Goal: Task Accomplishment & Management: Manage account settings

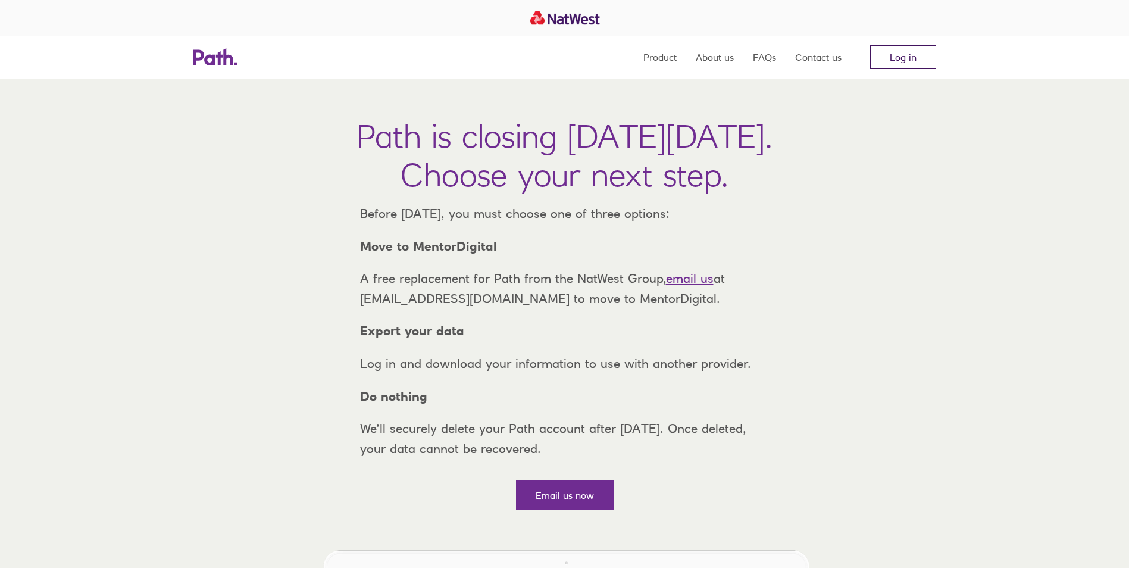
click at [896, 48] on link "Log in" at bounding box center [903, 57] width 66 height 24
click at [899, 62] on link "Log in" at bounding box center [903, 57] width 66 height 24
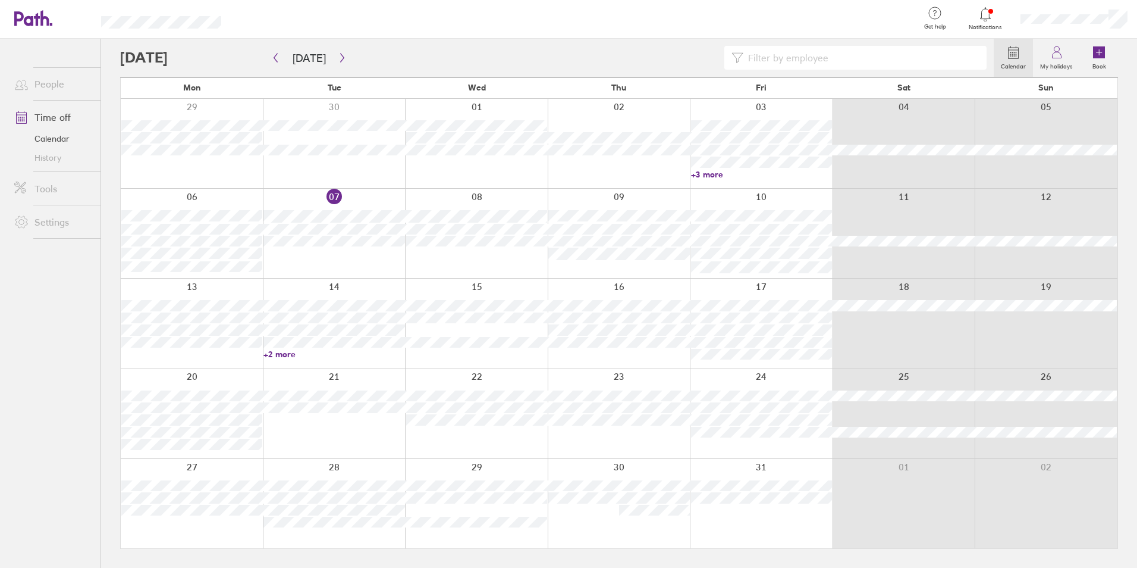
click at [984, 18] on icon at bounding box center [986, 14] width 14 height 14
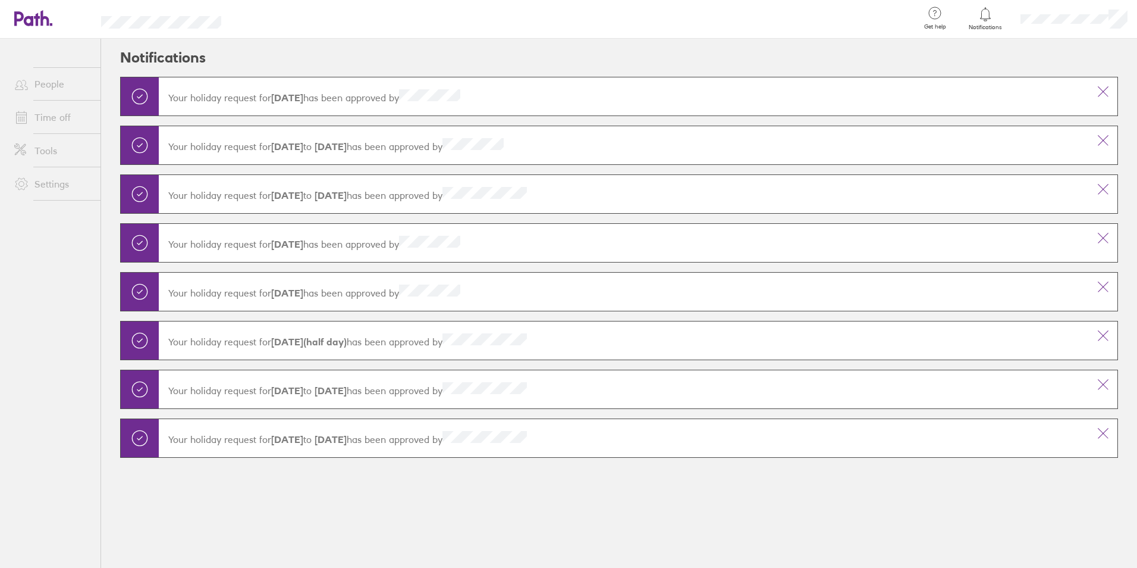
click at [45, 122] on link "Time off" at bounding box center [53, 117] width 96 height 24
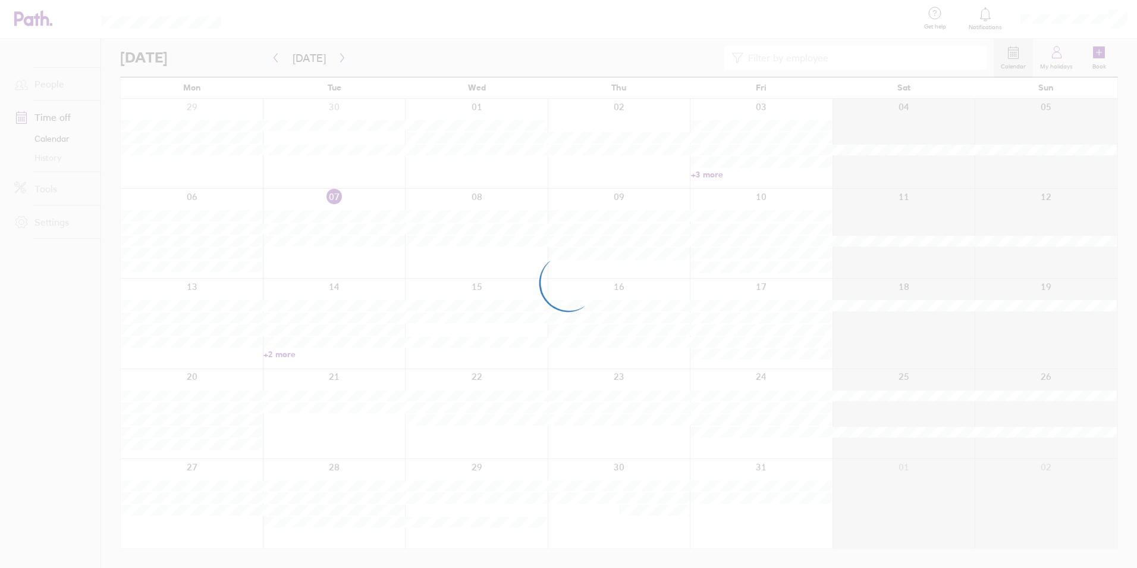
click at [338, 57] on div at bounding box center [568, 284] width 1137 height 568
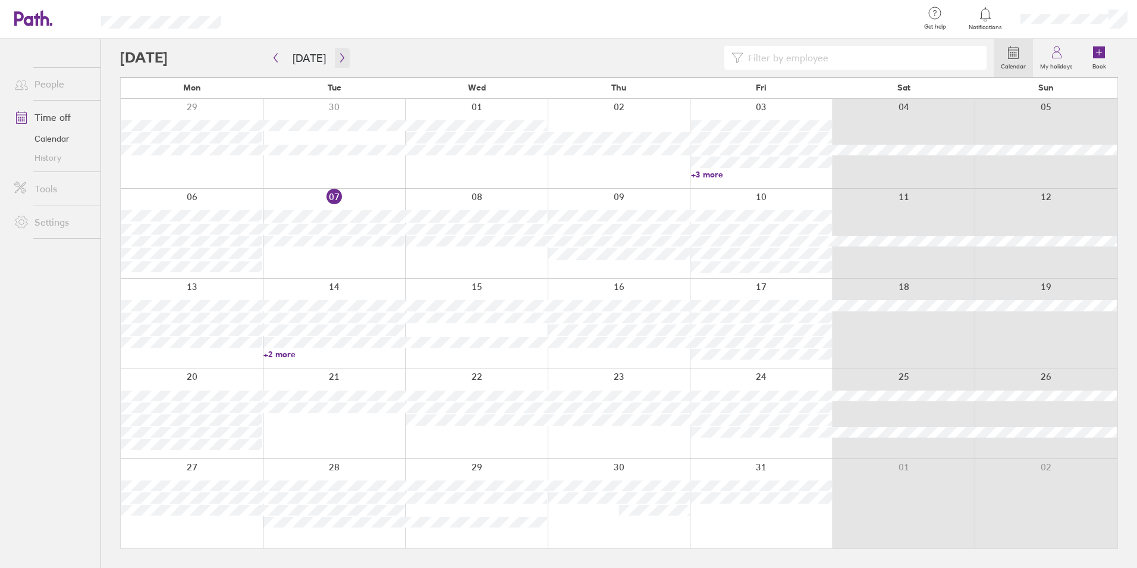
click at [340, 60] on icon "button" at bounding box center [342, 58] width 9 height 10
